Goal: Task Accomplishment & Management: Use online tool/utility

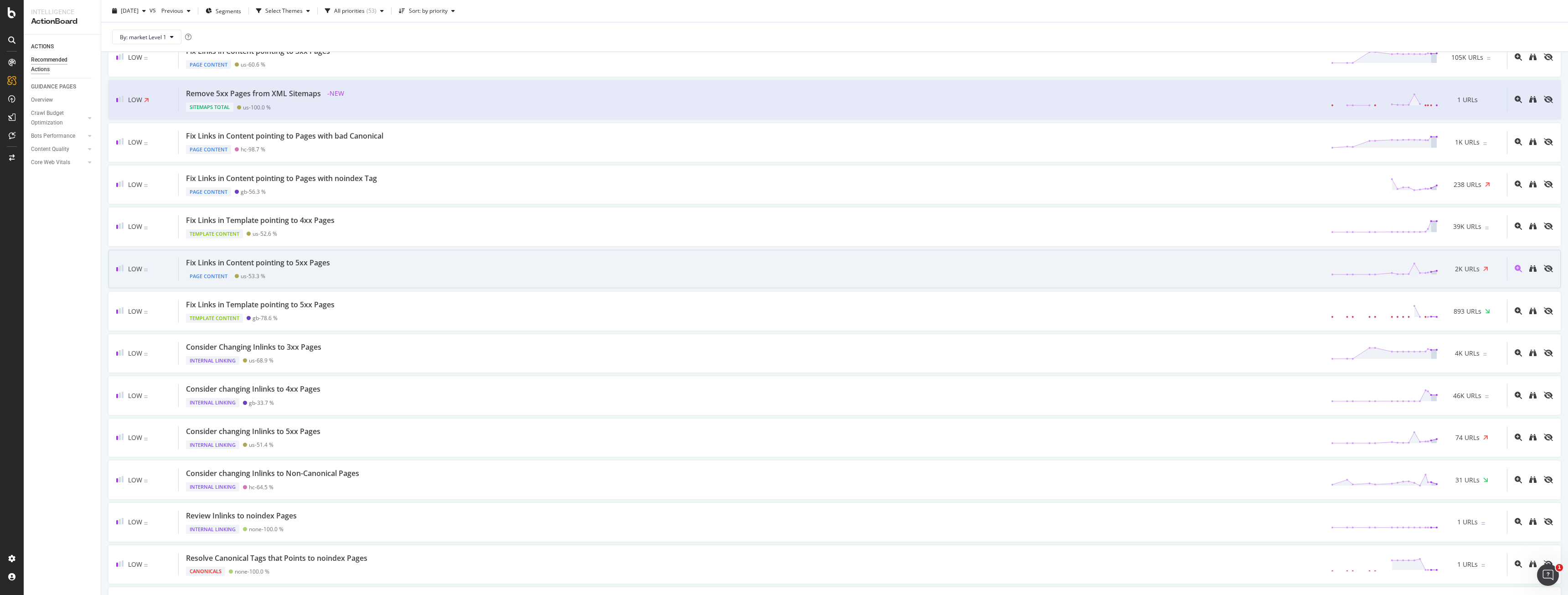
scroll to position [29, 0]
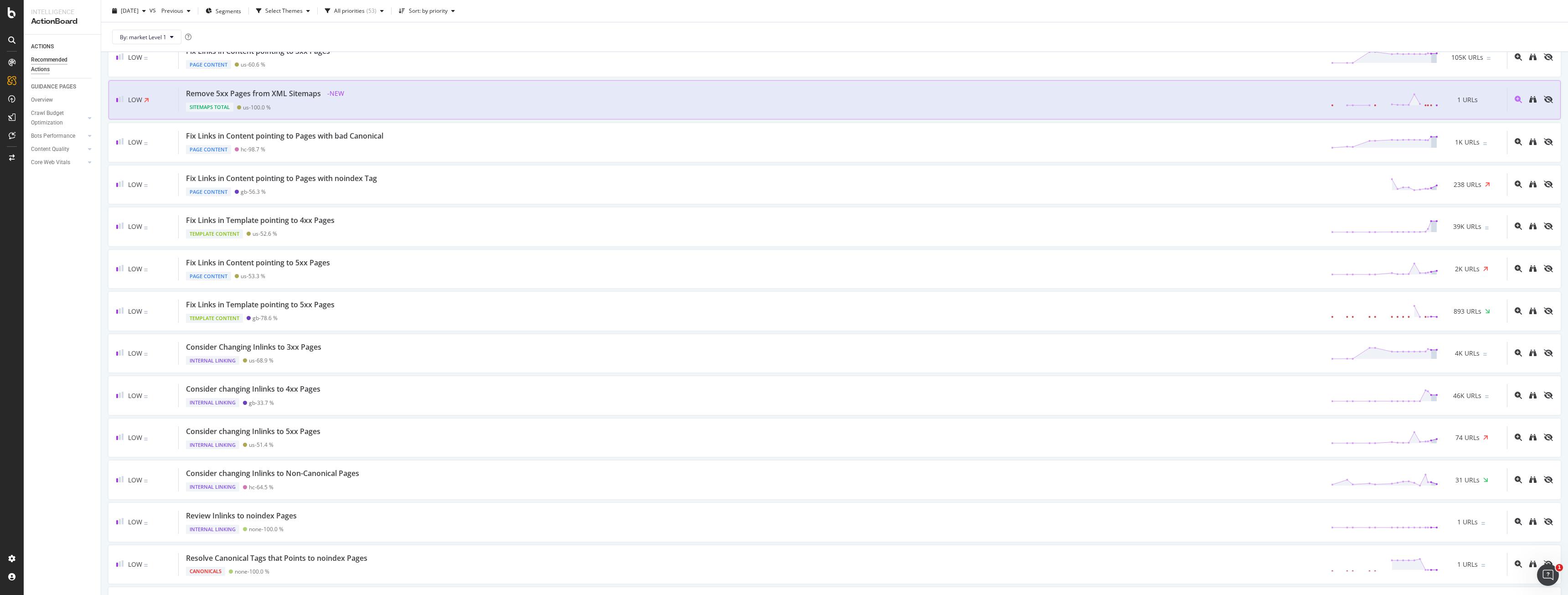
click at [375, 91] on div "Remove 5xx Pages from XML Sitemaps - NEW Sitemaps Total us - 100.0 % 1 URLs" at bounding box center [843, 100] width 1328 height 24
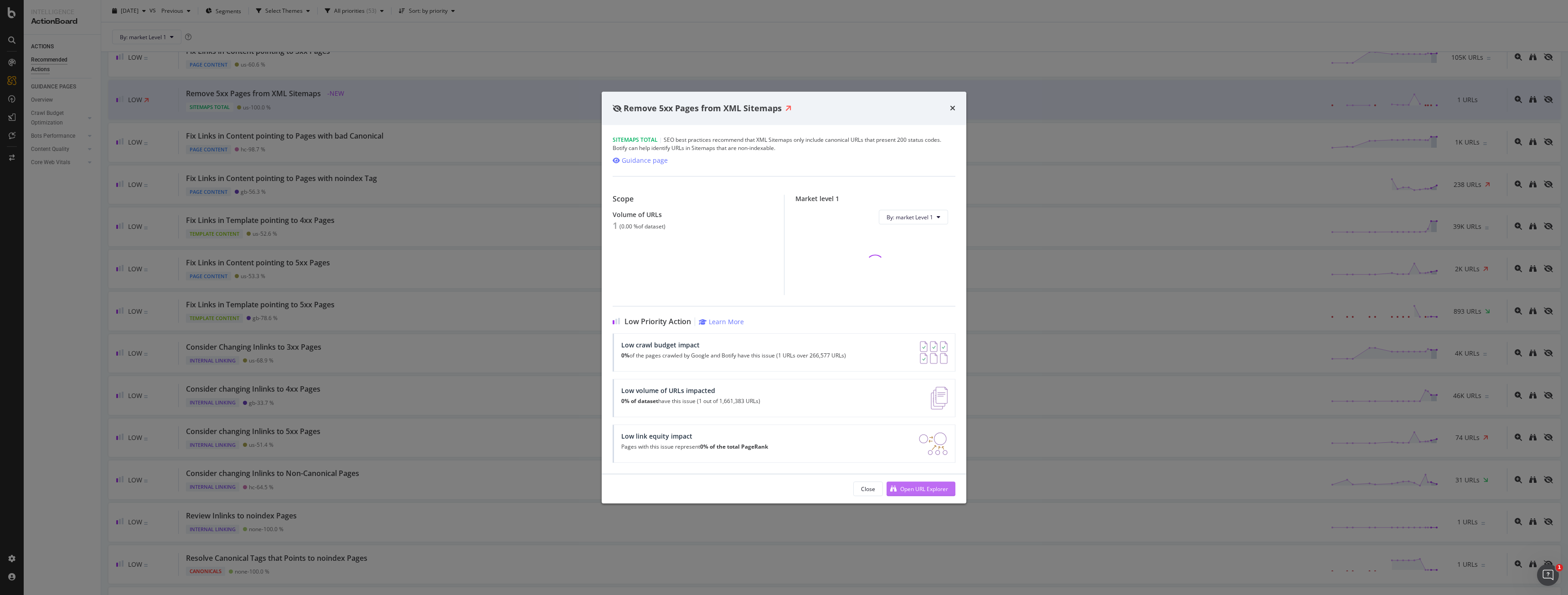
click at [928, 490] on div "Open URL Explorer" at bounding box center [924, 489] width 48 height 7
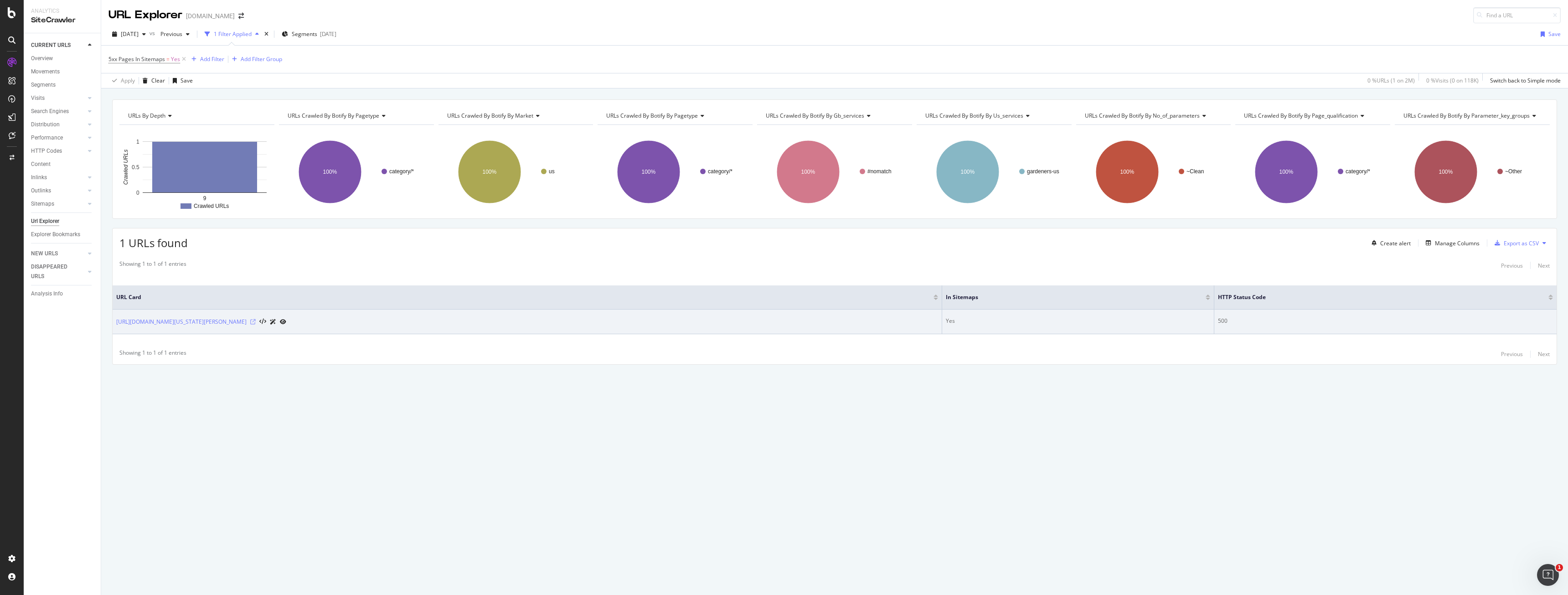
click at [256, 322] on icon at bounding box center [253, 321] width 5 height 5
